Goal: Transaction & Acquisition: Download file/media

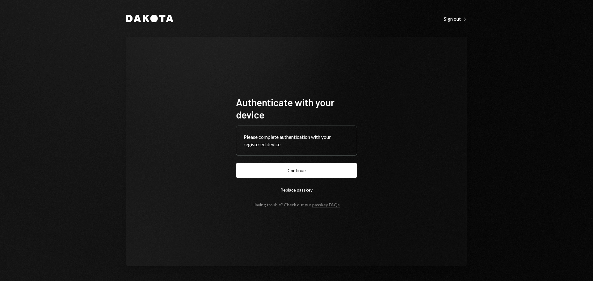
click at [277, 171] on button "Continue" at bounding box center [296, 170] width 121 height 15
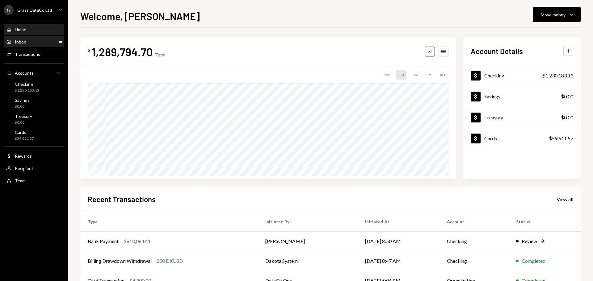
click at [40, 40] on div "Inbox Inbox" at bounding box center [34, 42] width 56 height 6
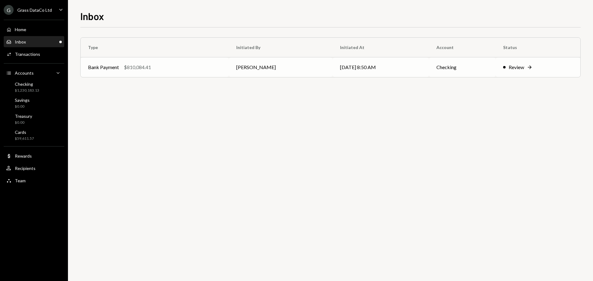
click at [400, 69] on td "[DATE] 8:50 AM" at bounding box center [380, 67] width 97 height 20
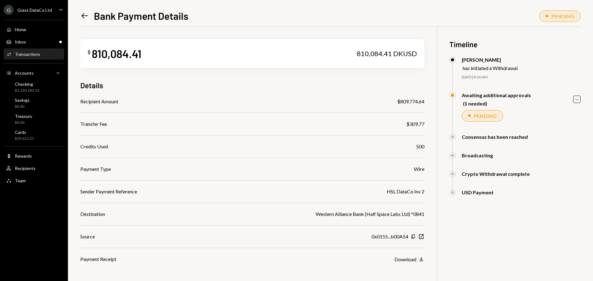
scroll to position [36, 0]
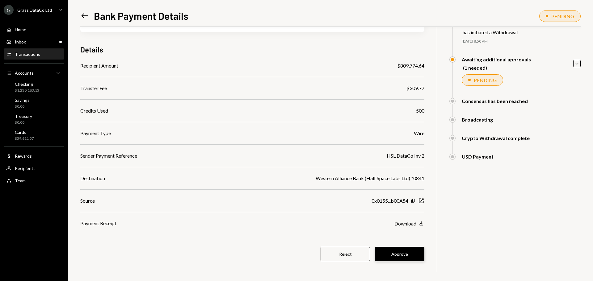
click at [403, 253] on button "Approve" at bounding box center [399, 254] width 49 height 15
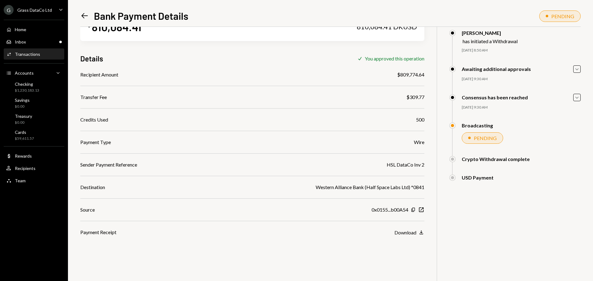
scroll to position [0, 0]
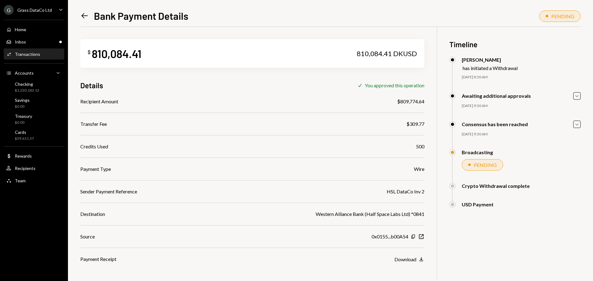
click at [42, 9] on div "Grass DataCo Ltd" at bounding box center [34, 9] width 35 height 5
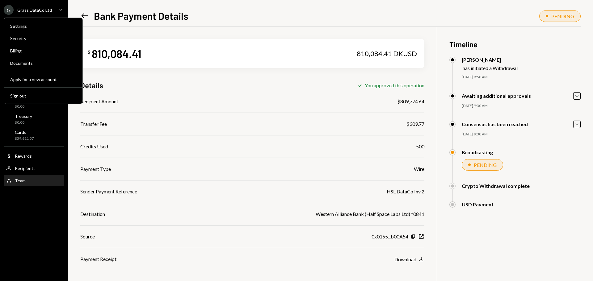
click at [36, 194] on div "G Grass DataCo Ltd Caret Down Home Home Inbox Inbox Activities Transactions Acc…" at bounding box center [34, 140] width 68 height 281
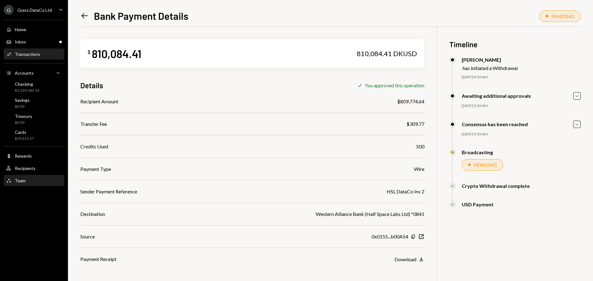
click at [29, 181] on div "Team Team" at bounding box center [34, 181] width 56 height 6
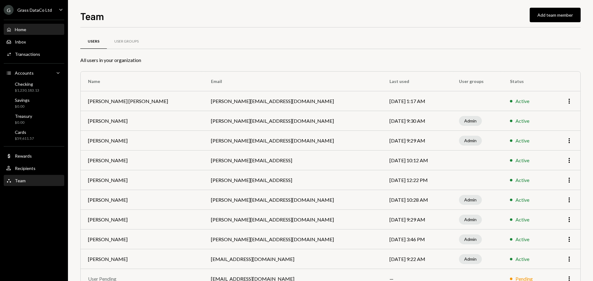
click at [17, 27] on div "Home Home" at bounding box center [16, 30] width 20 height 6
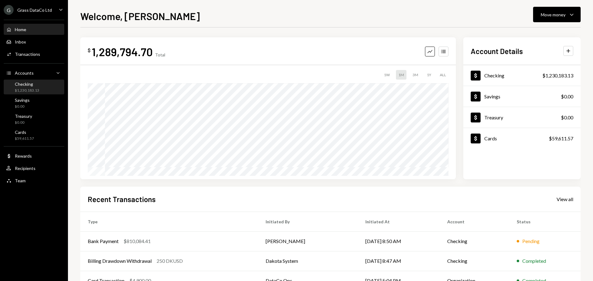
click at [30, 84] on div "Checking" at bounding box center [27, 83] width 24 height 5
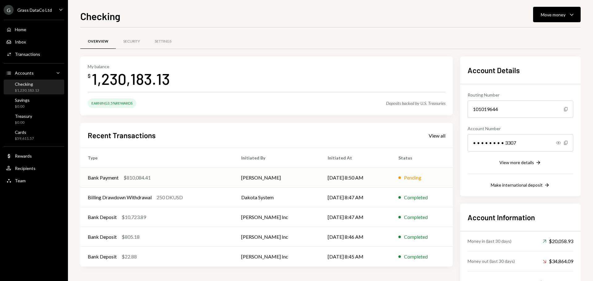
drag, startPoint x: 213, startPoint y: 178, endPoint x: 223, endPoint y: 178, distance: 10.8
click at [212, 178] on div "Bank Payment $810,084.41" at bounding box center [157, 177] width 139 height 7
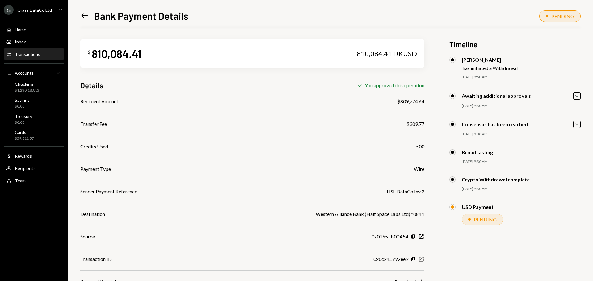
scroll to position [27, 0]
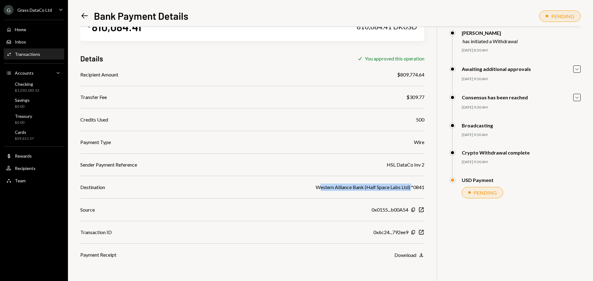
drag, startPoint x: 321, startPoint y: 190, endPoint x: 410, endPoint y: 188, distance: 89.8
click at [410, 188] on div "Western Alliance Bank (Half Space Labs Ltd) *0841" at bounding box center [369, 187] width 109 height 7
click at [408, 251] on div "Recipient Amount $809,774.64 Transfer Fee $309.77 Credits Used 500 Payment Type…" at bounding box center [252, 165] width 344 height 188
click at [409, 255] on div "Download" at bounding box center [405, 255] width 22 height 6
click at [85, 17] on icon "Left Arrow" at bounding box center [84, 15] width 9 height 9
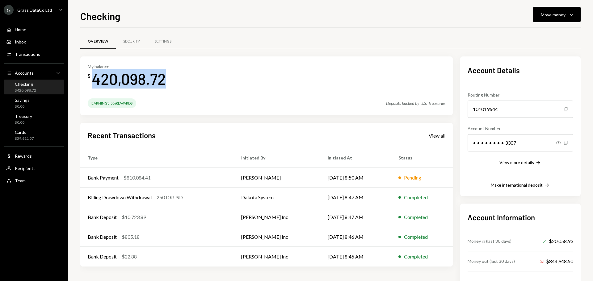
drag, startPoint x: 95, startPoint y: 80, endPoint x: 171, endPoint y: 80, distance: 75.9
click at [171, 80] on div "My balance $ 420,098.72" at bounding box center [266, 76] width 357 height 25
click at [184, 84] on div "My balance $ 420,098.72" at bounding box center [266, 76] width 357 height 25
click at [103, 103] on div "Earning 3.5% Rewards" at bounding box center [112, 103] width 48 height 10
click at [128, 46] on div "Security" at bounding box center [131, 41] width 31 height 15
